Goal: Task Accomplishment & Management: Manage account settings

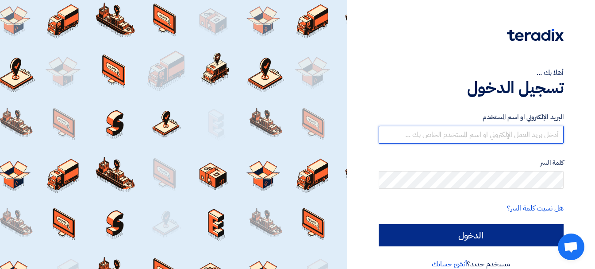
type input "[EMAIL_ADDRESS][DOMAIN_NAME]"
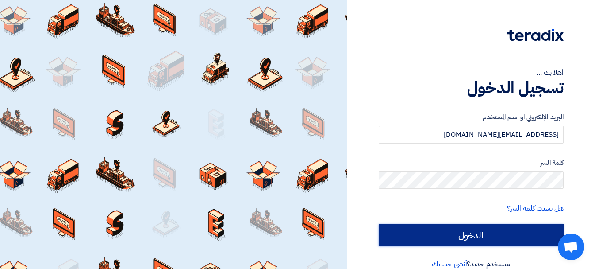
click at [485, 236] on input "الدخول" at bounding box center [471, 235] width 185 height 22
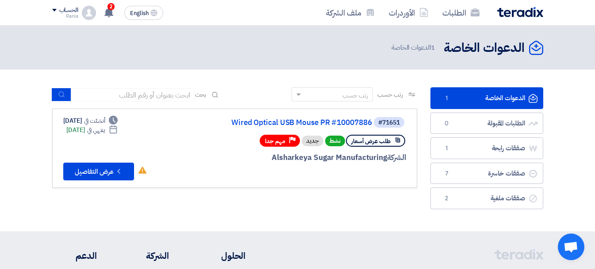
click at [475, 96] on link "الدعوات الخاصة الدعوات الخاصة 1" at bounding box center [486, 98] width 113 height 22
click at [371, 142] on span "طلب عرض أسعار" at bounding box center [370, 141] width 39 height 8
click at [350, 121] on link "Wired Optical USB Mouse PR #10007886" at bounding box center [283, 123] width 177 height 8
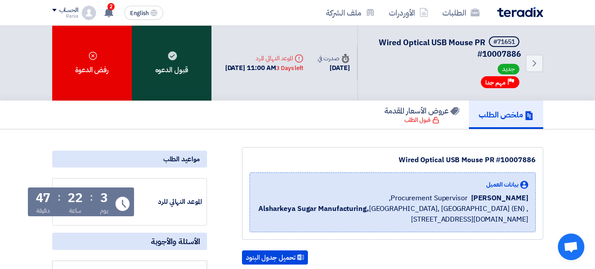
click at [182, 53] on div "قبول الدعوه" at bounding box center [172, 63] width 80 height 75
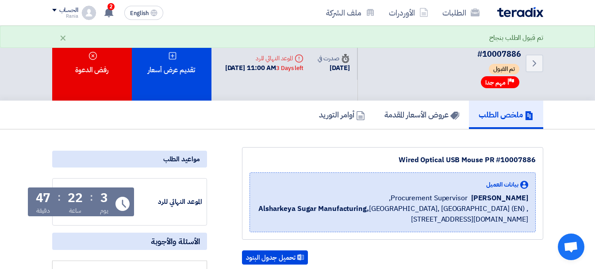
click at [495, 115] on h5 "ملخص الطلب" at bounding box center [506, 114] width 55 height 10
click at [299, 257] on use at bounding box center [300, 256] width 7 height 6
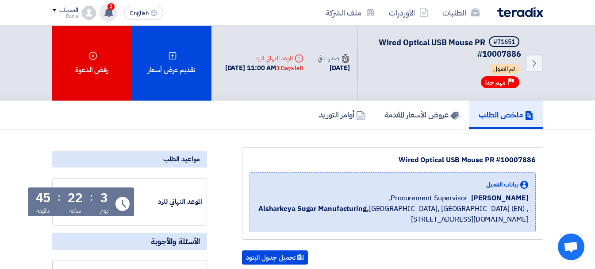
click at [108, 8] on icon at bounding box center [109, 13] width 10 height 10
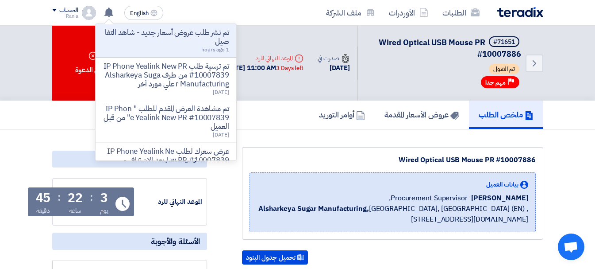
click at [517, 13] on img at bounding box center [520, 12] width 46 height 10
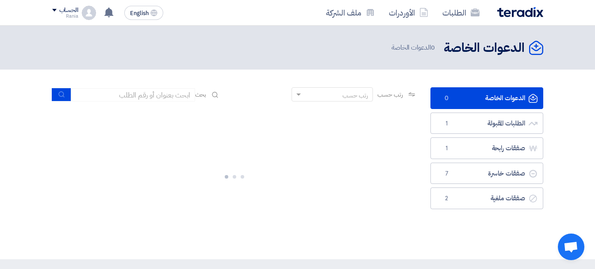
click at [400, 127] on div at bounding box center [234, 174] width 365 height 133
